Goal: Task Accomplishment & Management: Manage account settings

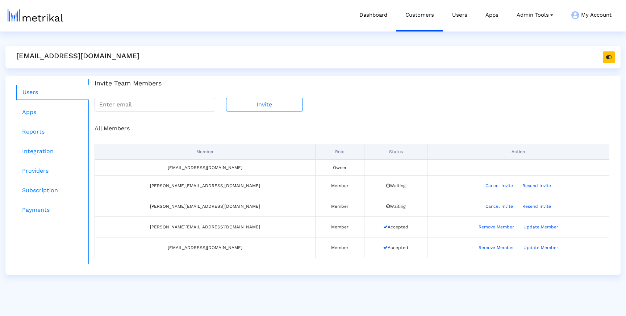
click at [381, 135] on div "Member Role Status Action washmen@shyftup.com Owner Ahmed.moniem@washmen.com Me…" at bounding box center [352, 198] width 515 height 131
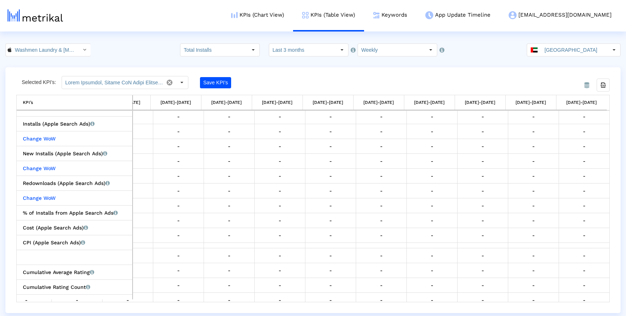
scroll to position [228, 0]
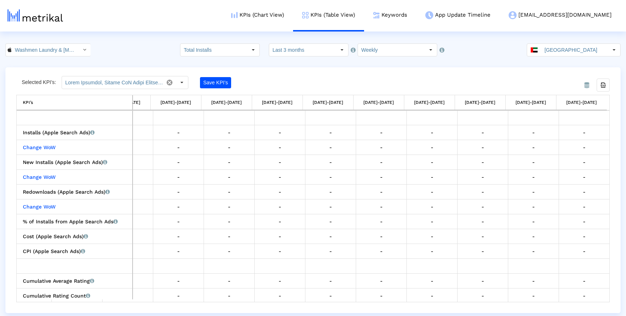
click at [296, 91] on div "Selected KPI’s: Save KPI’s Export all data KPI’s KPI’s 05/25/25-05/31/25 06/01/…" at bounding box center [313, 189] width 594 height 227
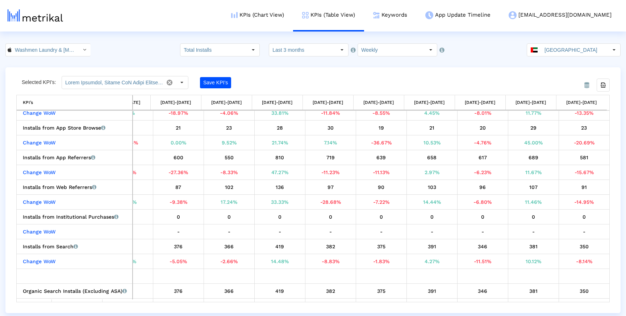
scroll to position [21, 0]
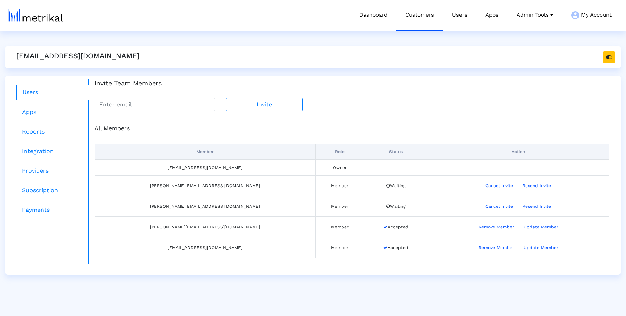
click at [320, 138] on div "Member Role Status Action [EMAIL_ADDRESS][DOMAIN_NAME] Owner [PERSON_NAME][EMAI…" at bounding box center [352, 198] width 515 height 131
click at [521, 207] on button "Update Member" at bounding box center [541, 207] width 44 height 12
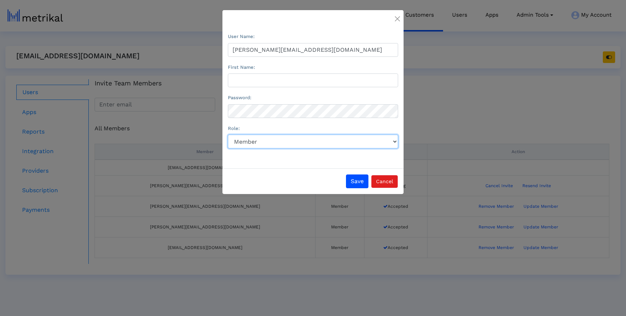
click at [282, 143] on select "Role:" at bounding box center [313, 142] width 170 height 14
select select "Owner"
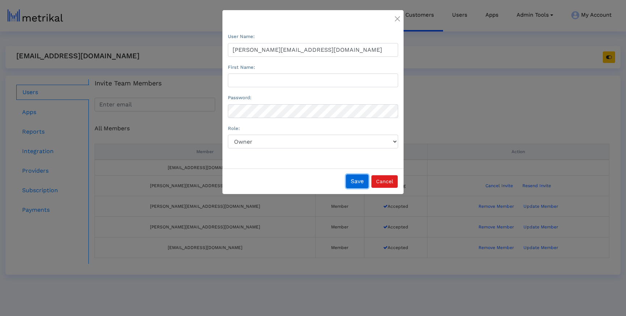
click at [354, 183] on button "Save" at bounding box center [357, 182] width 22 height 14
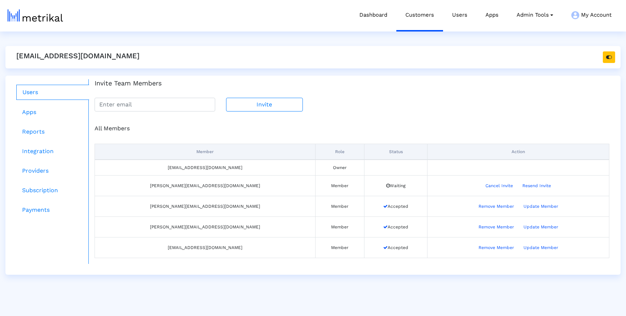
click at [342, 131] on div "All Members" at bounding box center [352, 128] width 526 height 9
